Goal: Navigation & Orientation: Find specific page/section

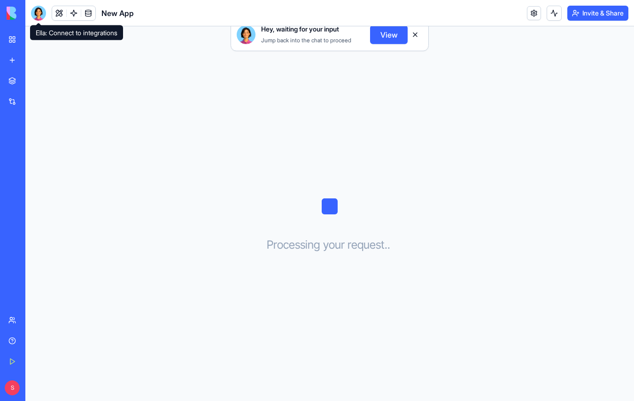
click at [37, 15] on div at bounding box center [38, 13] width 15 height 15
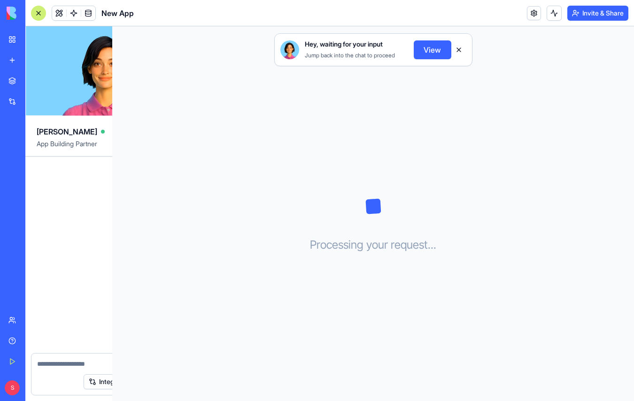
scroll to position [134, 0]
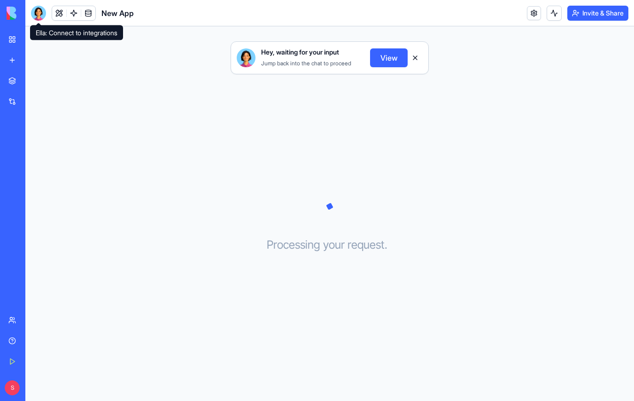
click at [35, 15] on div at bounding box center [38, 13] width 15 height 15
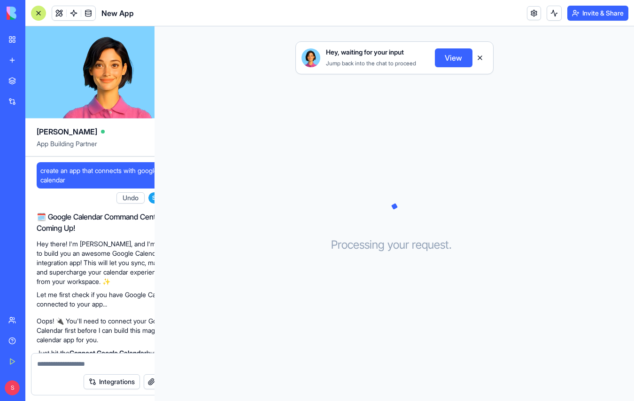
scroll to position [134, 0]
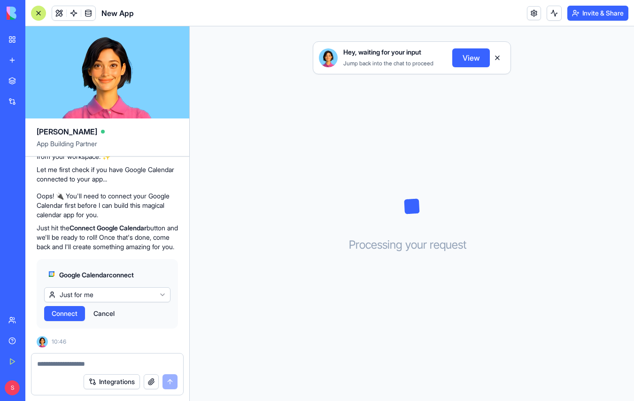
click at [60, 315] on span "Connect" at bounding box center [65, 313] width 26 height 9
